Goal: Task Accomplishment & Management: Use online tool/utility

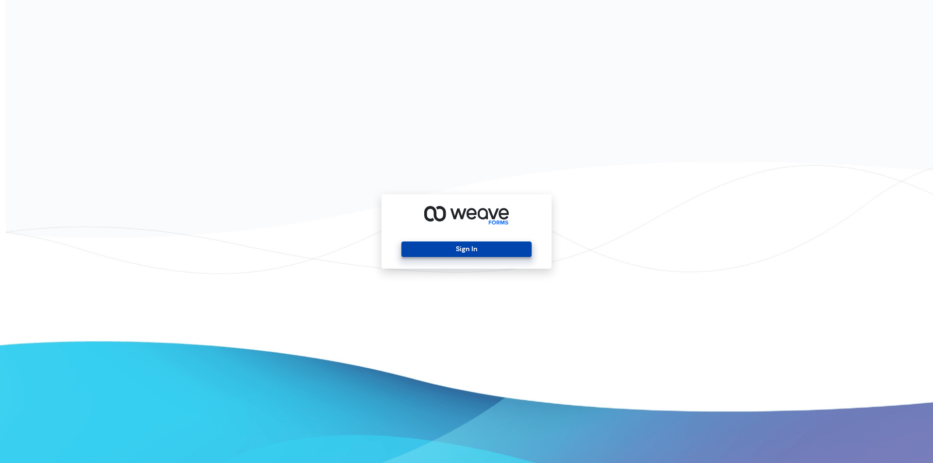
click at [443, 247] on button "Sign In" at bounding box center [466, 249] width 130 height 16
